Goal: Task Accomplishment & Management: Manage account settings

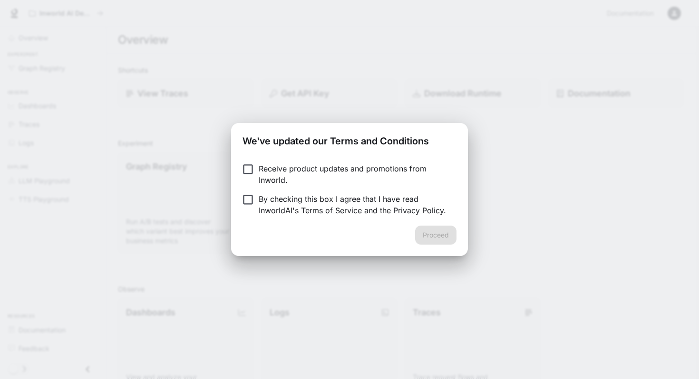
click at [246, 206] on label "By checking this box I agree that I have read InworldAI's Terms of Service and …" at bounding box center [343, 205] width 212 height 23
click at [434, 240] on button "Proceed" at bounding box center [435, 235] width 41 height 19
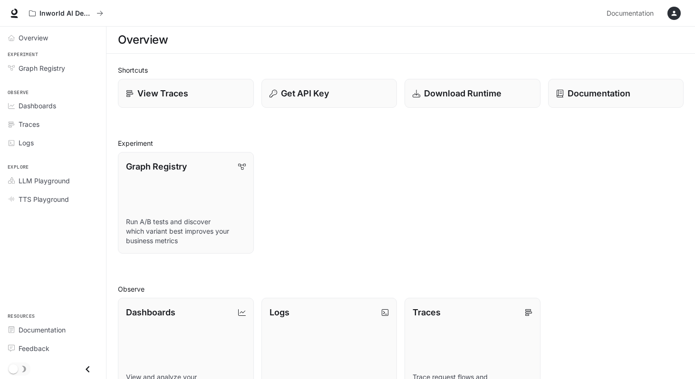
click at [669, 25] on div "Inworld AI Demos Documentation Documentation" at bounding box center [347, 13] width 695 height 27
click at [674, 16] on icon "button" at bounding box center [674, 14] width 8 height 8
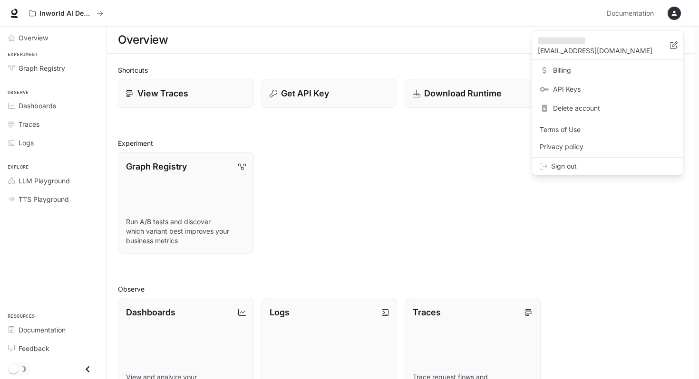
click at [98, 19] on div at bounding box center [349, 189] width 699 height 379
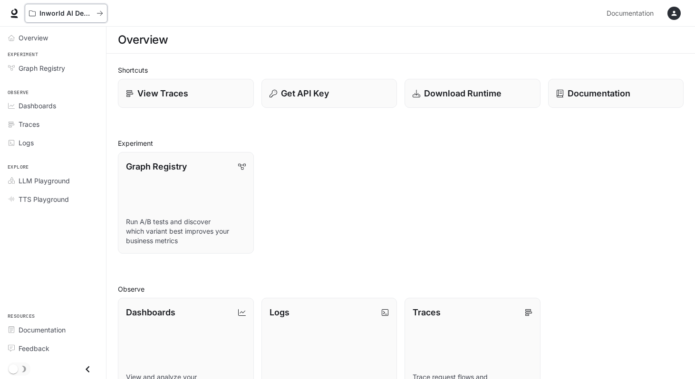
click at [101, 15] on icon "All workspaces" at bounding box center [100, 13] width 6 height 5
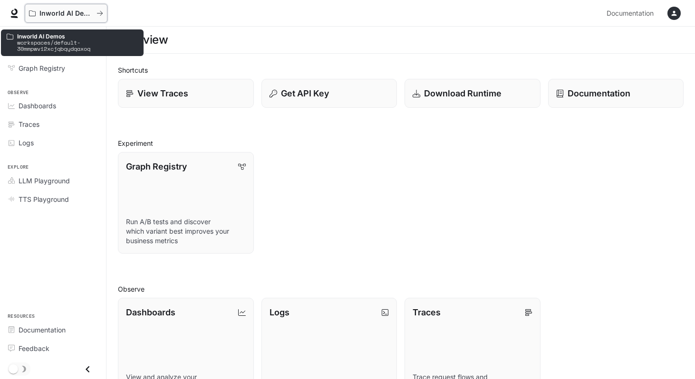
click at [93, 10] on div "Inworld AI Demos" at bounding box center [63, 14] width 68 height 8
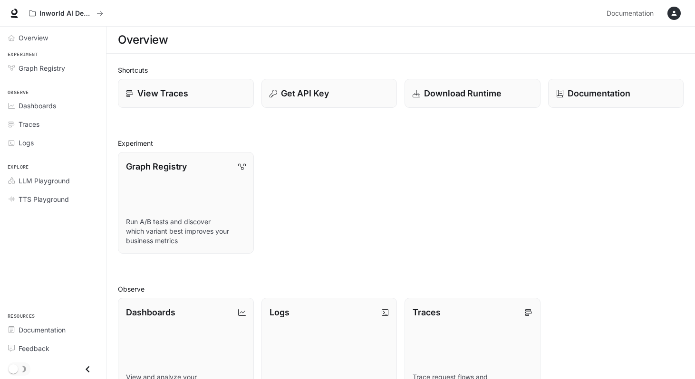
click at [674, 12] on icon "button" at bounding box center [674, 13] width 5 height 5
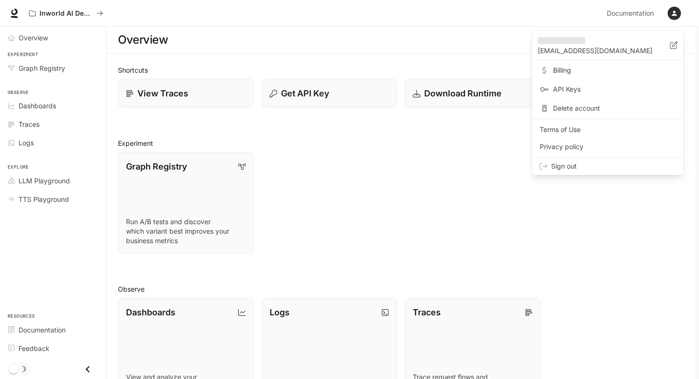
click at [391, 223] on div at bounding box center [349, 189] width 699 height 379
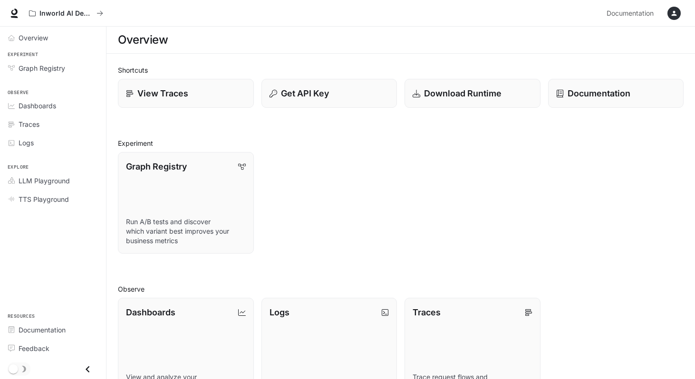
click at [686, 8] on div "Inworld AI Demos Documentation Documentation" at bounding box center [347, 13] width 695 height 27
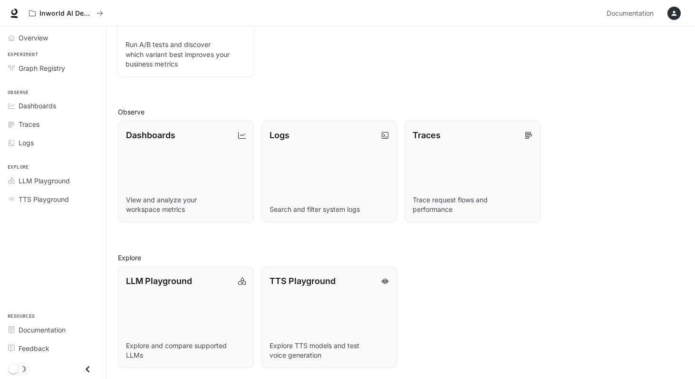
scroll to position [178, 0]
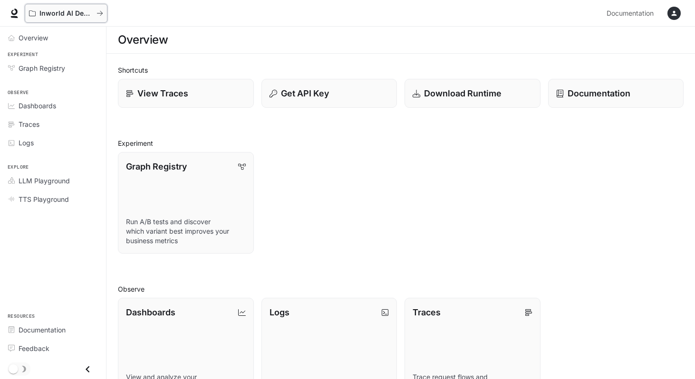
click at [49, 22] on button "Inworld AI Demos" at bounding box center [66, 13] width 83 height 19
click at [8, 11] on link at bounding box center [14, 13] width 13 height 13
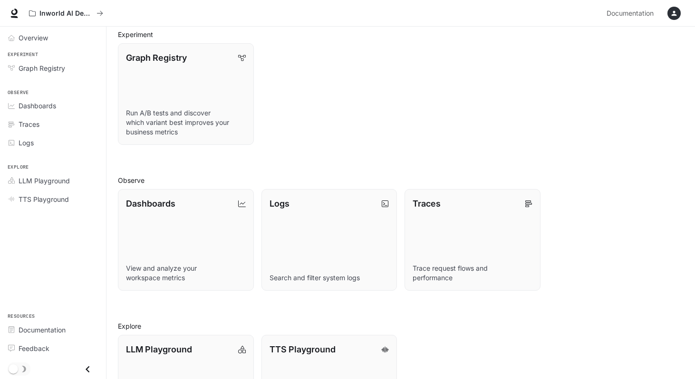
scroll to position [178, 0]
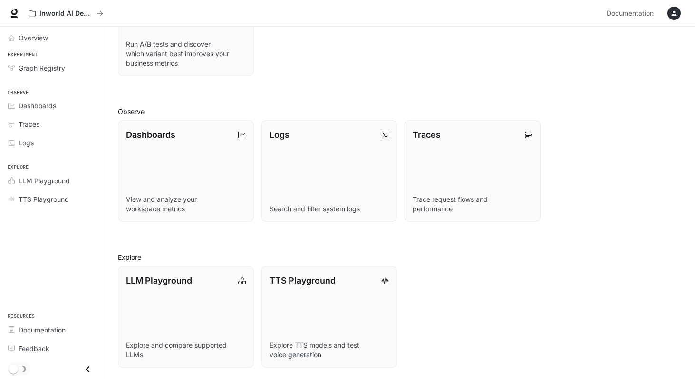
click at [91, 369] on icon "Close drawer" at bounding box center [87, 369] width 13 height 13
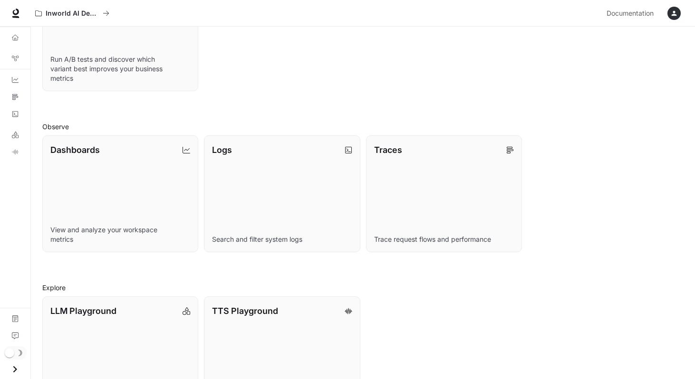
click at [12, 370] on icon "Open drawer" at bounding box center [15, 369] width 13 height 13
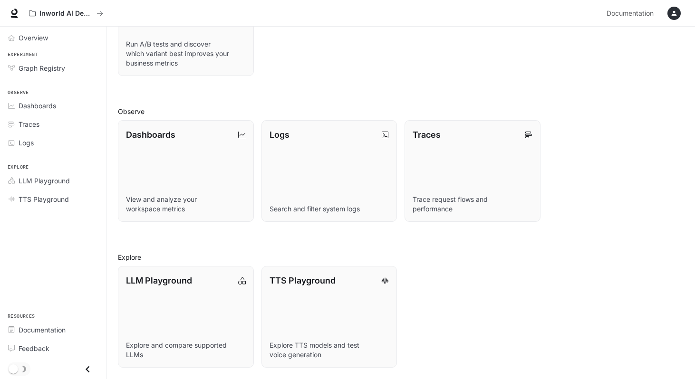
click at [673, 18] on div "button" at bounding box center [674, 13] width 13 height 13
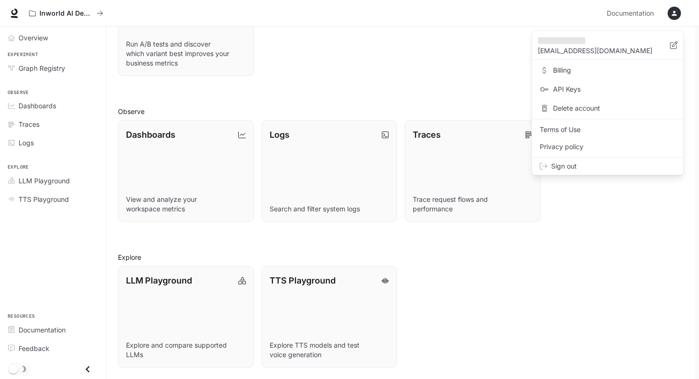
click at [563, 166] on span "Sign out" at bounding box center [613, 167] width 125 height 10
click at [553, 168] on span "Sign out" at bounding box center [613, 169] width 125 height 10
